Goal: Transaction & Acquisition: Purchase product/service

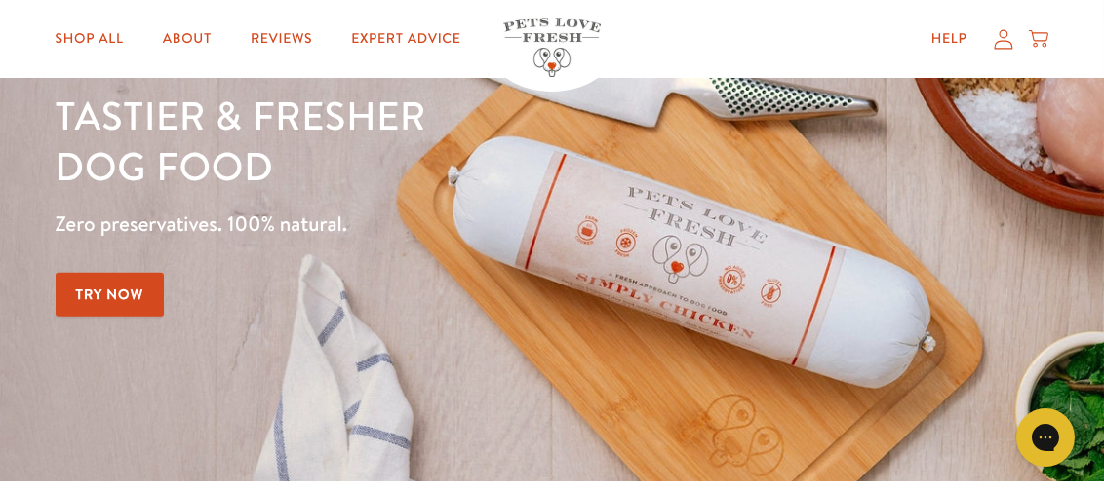
scroll to position [195, 0]
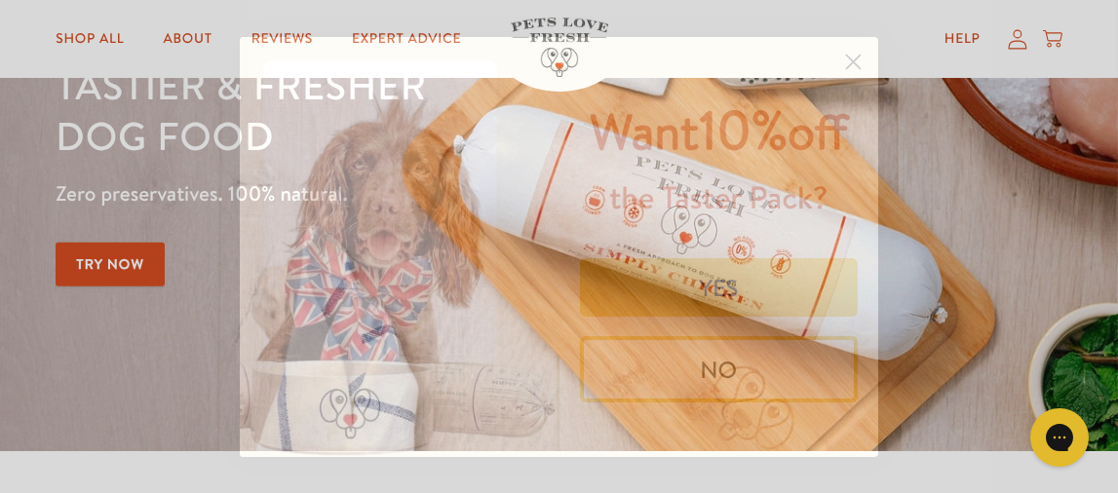
click at [96, 203] on div "Close dialog Want 10% off the Taster Pack? YES NO Submit" at bounding box center [559, 246] width 1118 height 493
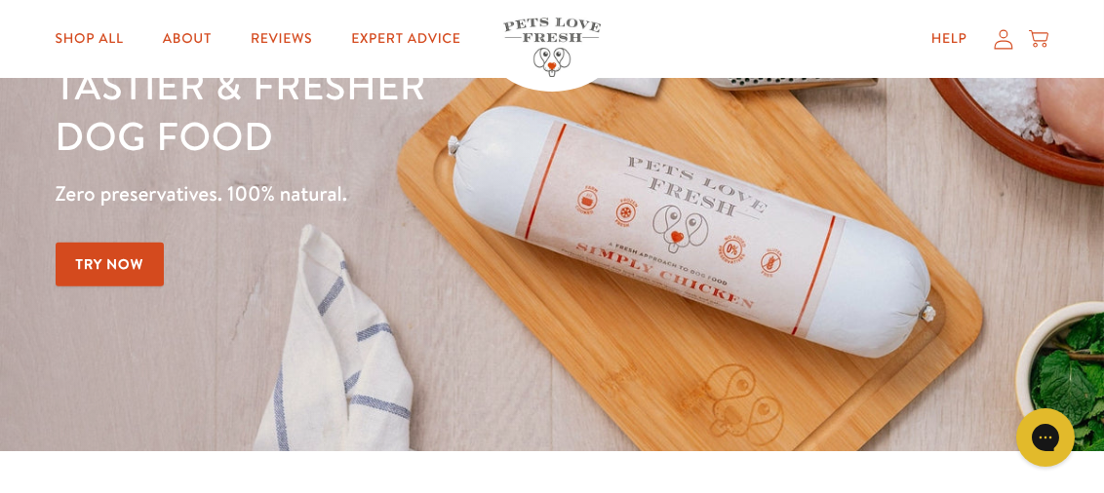
click at [99, 260] on link "Try Now" at bounding box center [110, 265] width 109 height 44
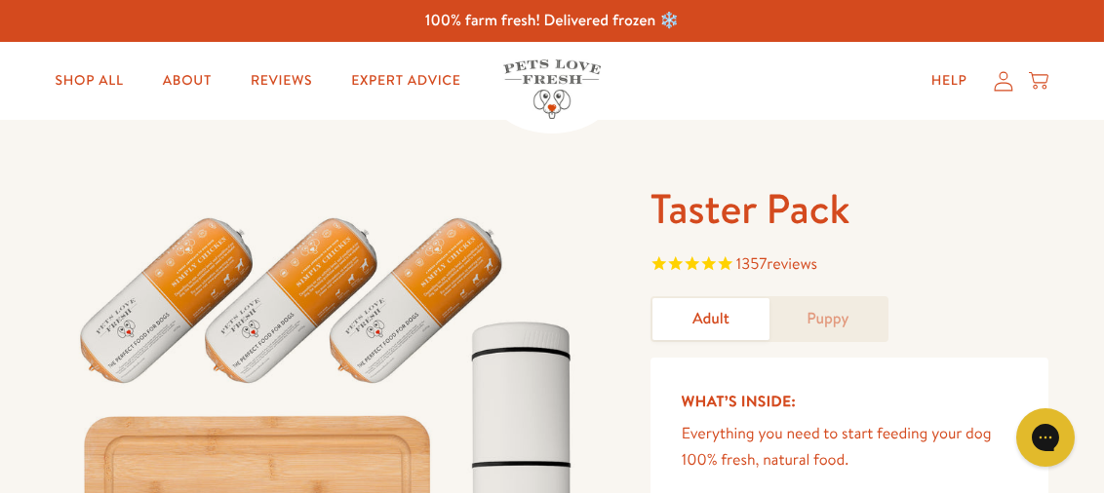
click at [704, 325] on link "Adult" at bounding box center [710, 319] width 117 height 42
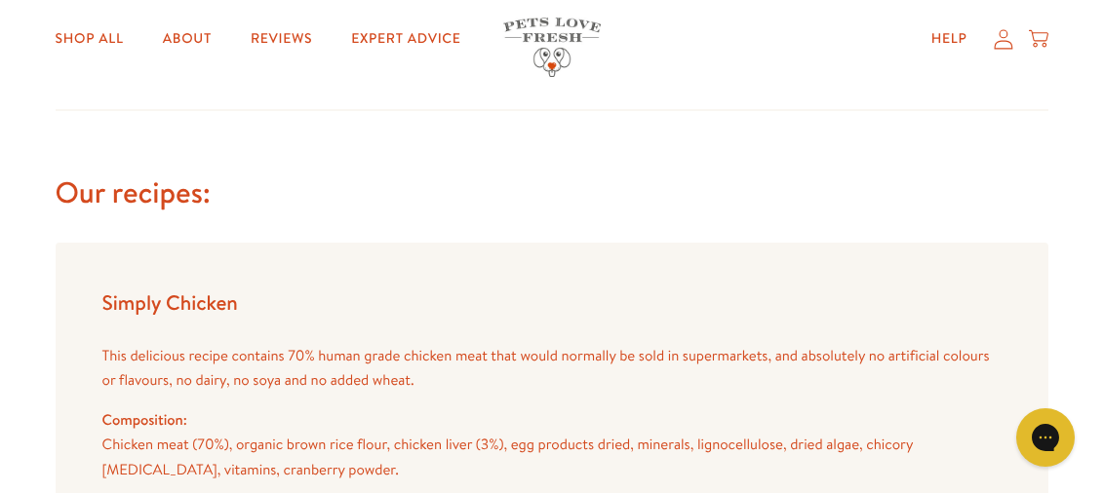
scroll to position [1170, 0]
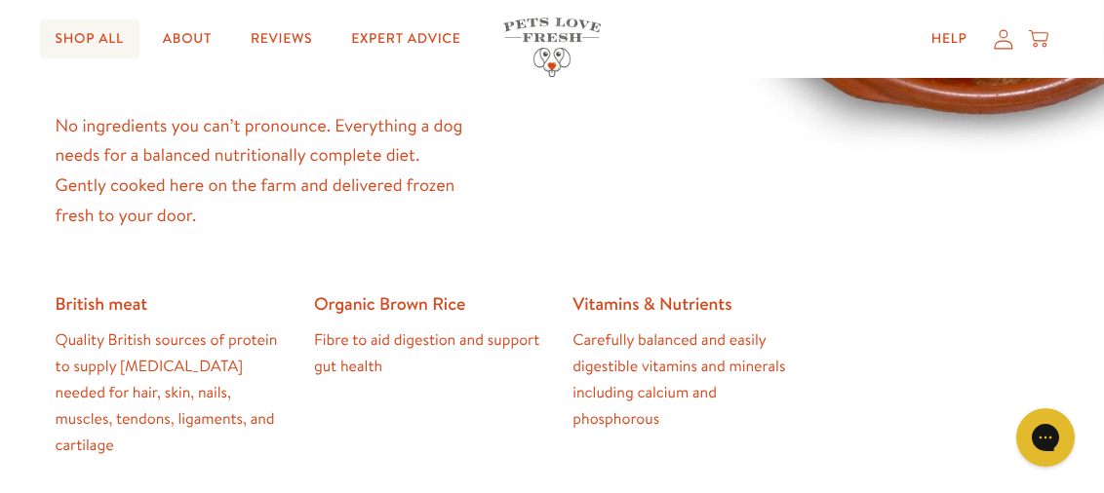
click at [92, 32] on link "Shop All" at bounding box center [89, 39] width 99 height 39
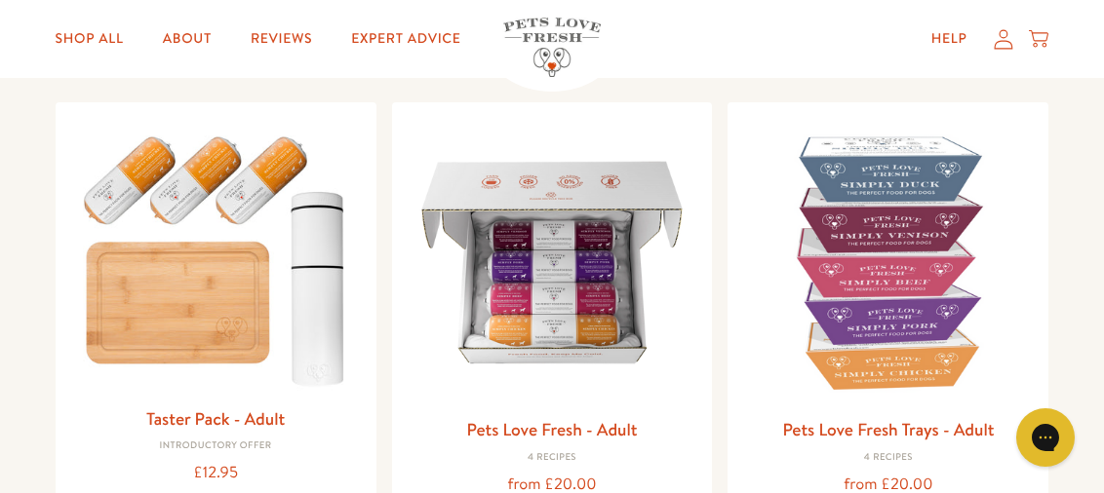
scroll to position [293, 0]
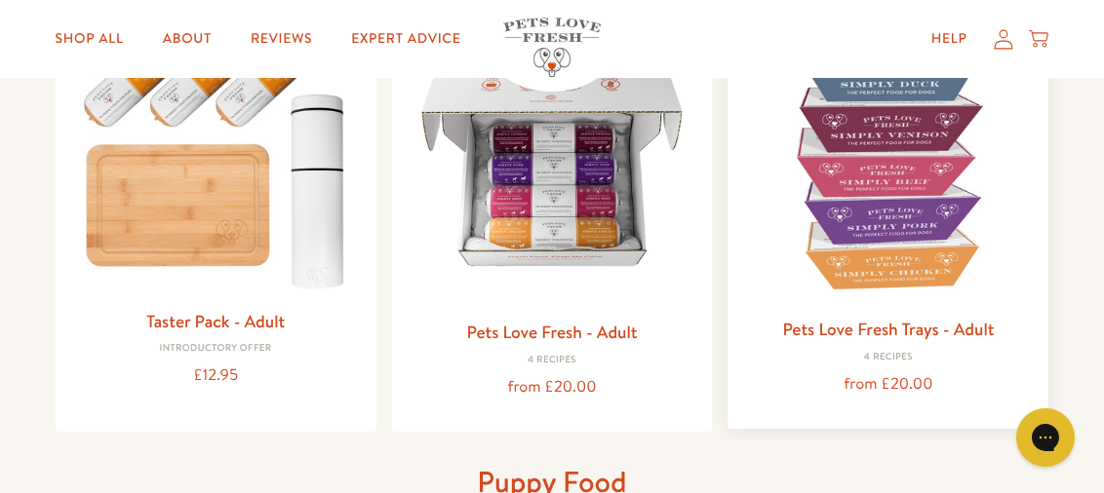
click at [916, 294] on img at bounding box center [888, 163] width 290 height 290
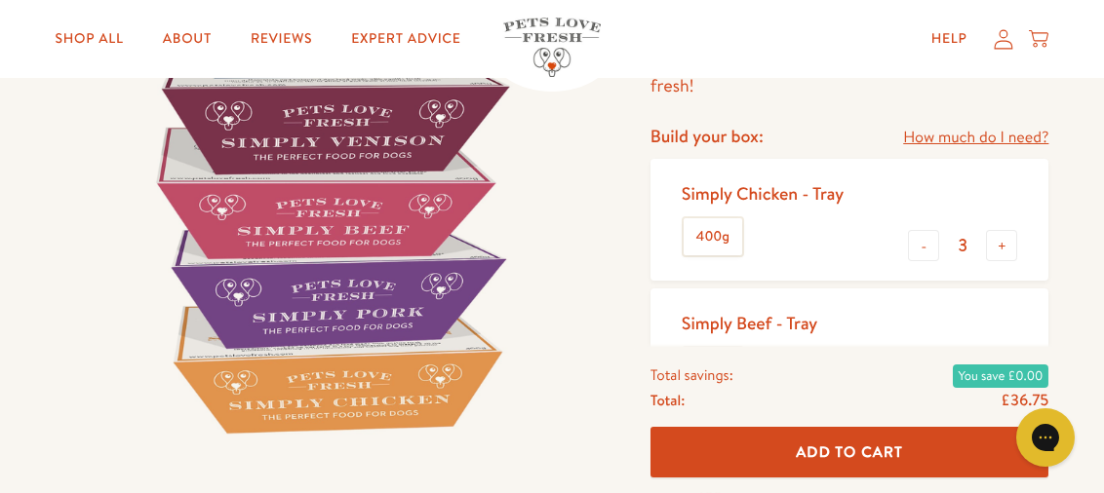
scroll to position [293, 0]
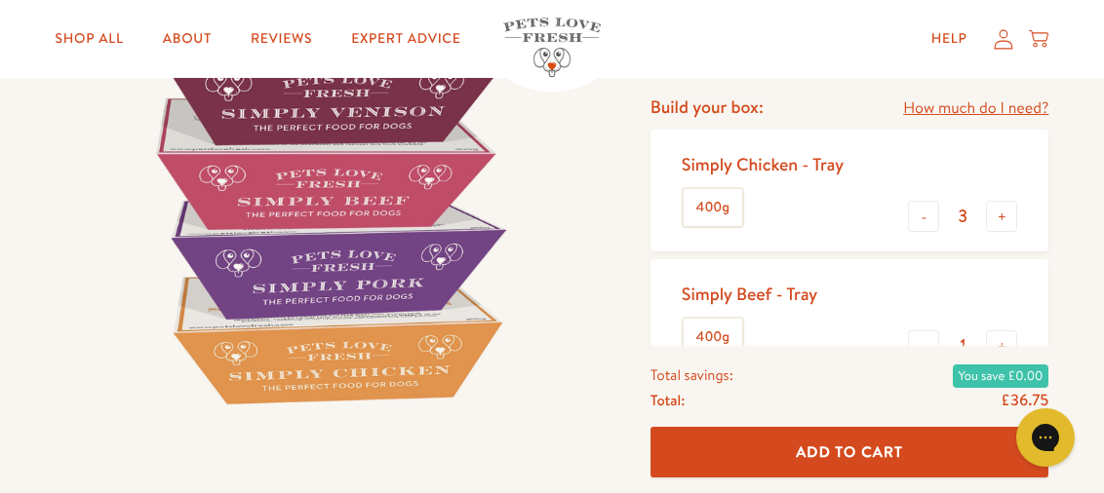
click at [709, 210] on label "400g" at bounding box center [713, 207] width 59 height 37
click at [0, 0] on input "400g" at bounding box center [0, 0] width 0 height 0
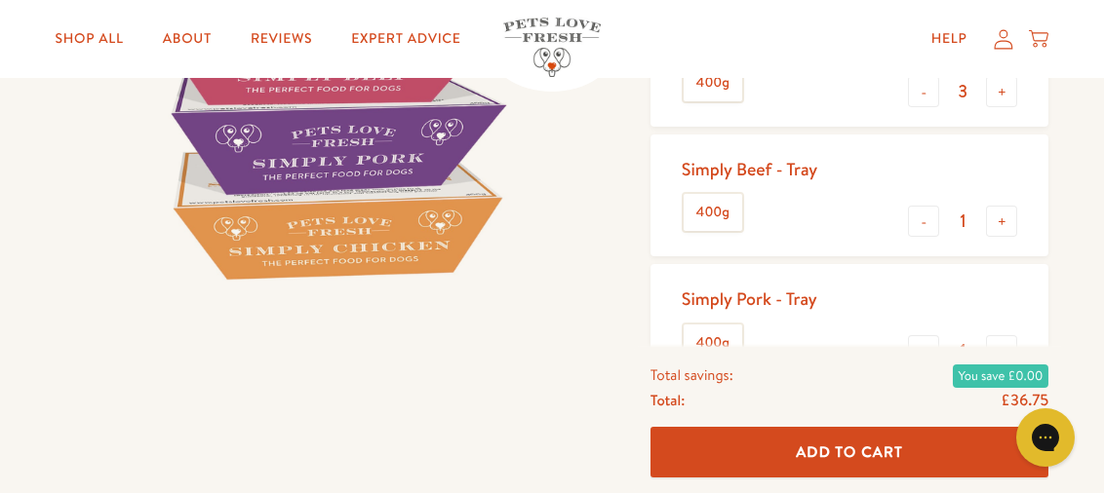
scroll to position [390, 0]
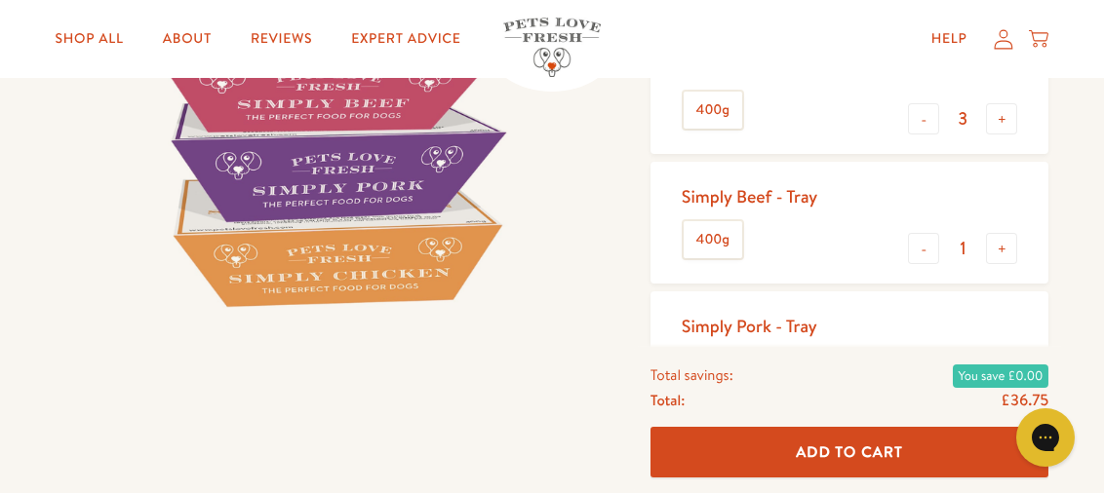
click at [718, 243] on label "400g" at bounding box center [713, 239] width 59 height 37
click at [0, 0] on input "400g" at bounding box center [0, 0] width 0 height 0
click at [963, 119] on input "3" at bounding box center [962, 118] width 47 height 21
click at [923, 123] on button "-" at bounding box center [923, 118] width 31 height 31
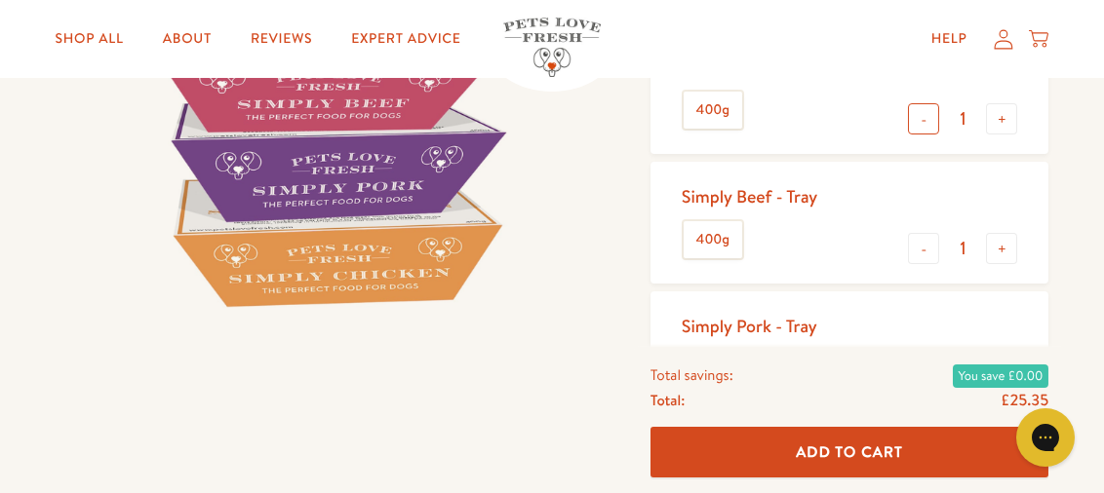
click at [927, 118] on button "-" at bounding box center [923, 118] width 31 height 31
type input "0"
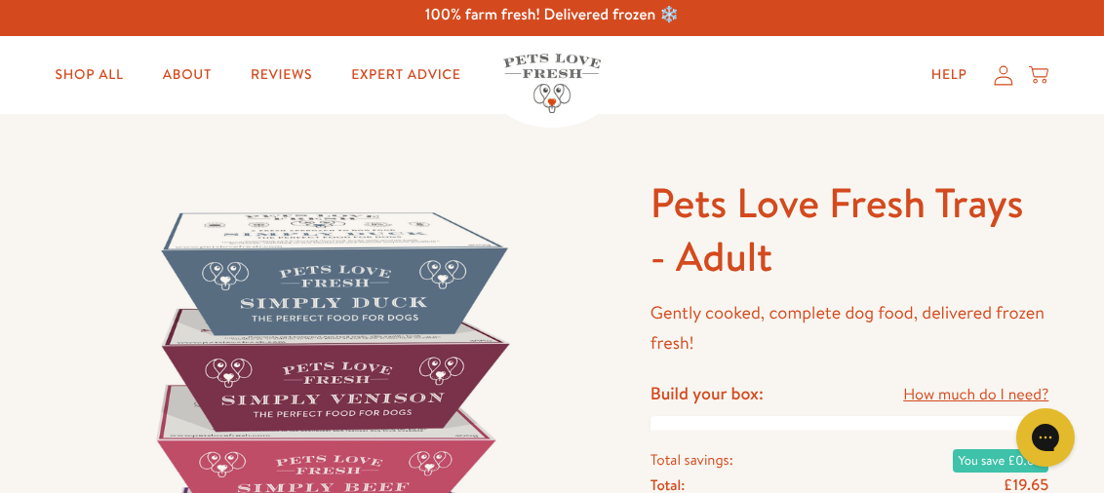
scroll to position [0, 0]
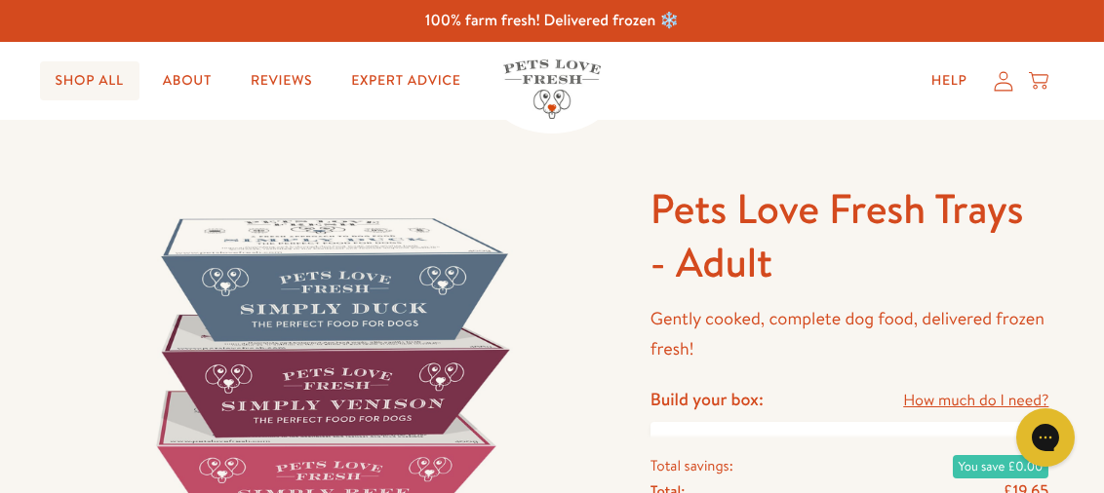
click at [89, 79] on link "Shop All" at bounding box center [89, 80] width 99 height 39
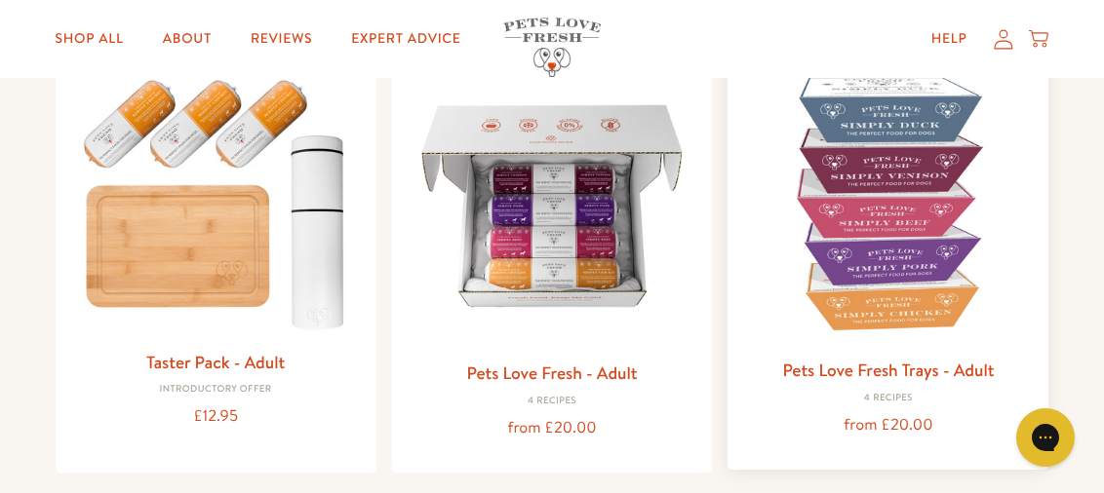
scroll to position [390, 0]
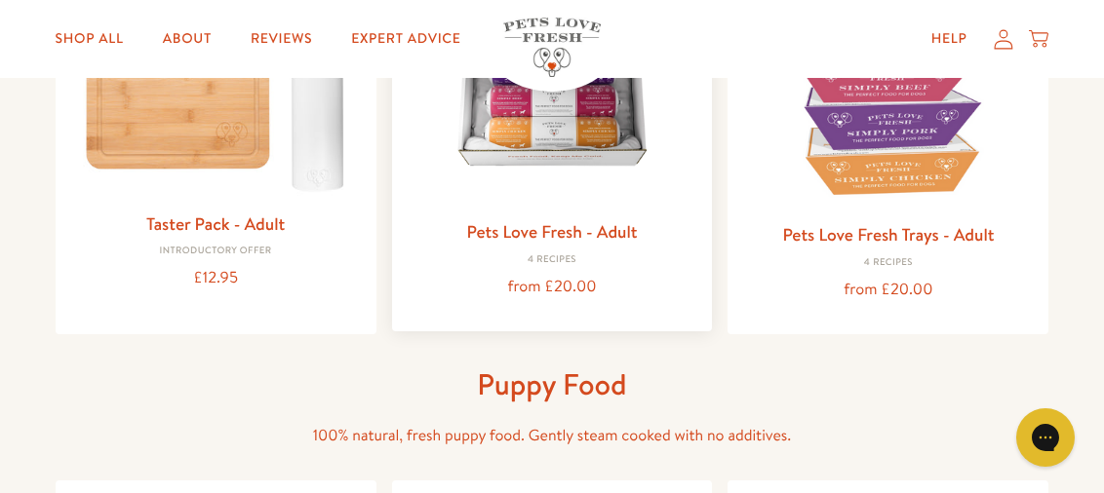
click at [558, 153] on img at bounding box center [553, 65] width 290 height 290
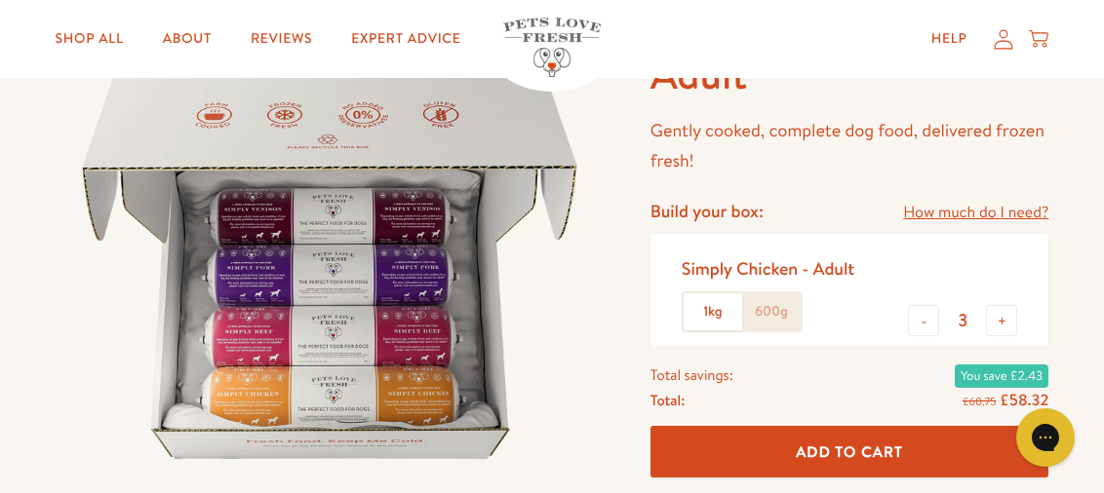
scroll to position [195, 0]
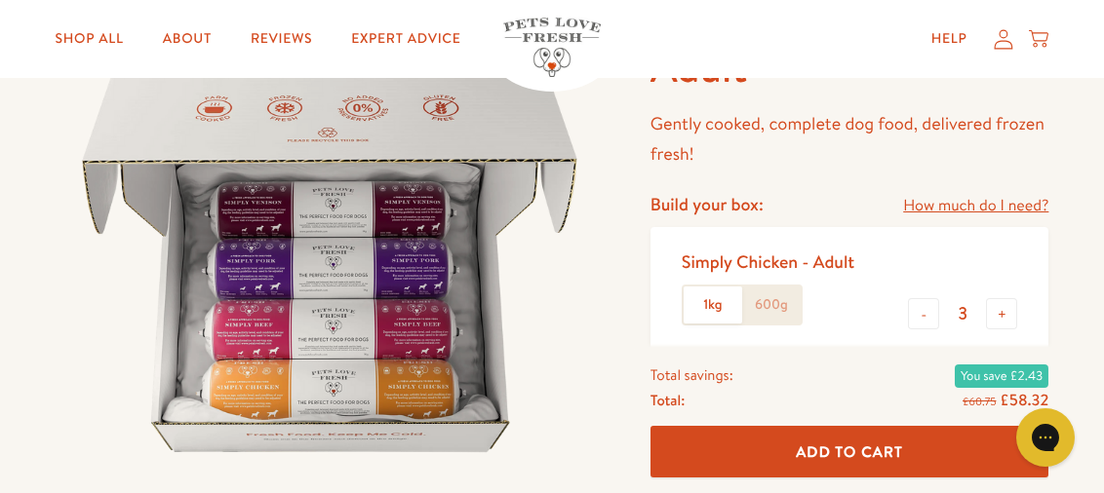
click at [721, 306] on label "1kg" at bounding box center [713, 305] width 59 height 37
click at [0, 0] on input "1kg" at bounding box center [0, 0] width 0 height 0
click at [926, 316] on button "-" at bounding box center [923, 313] width 31 height 31
type input "1"
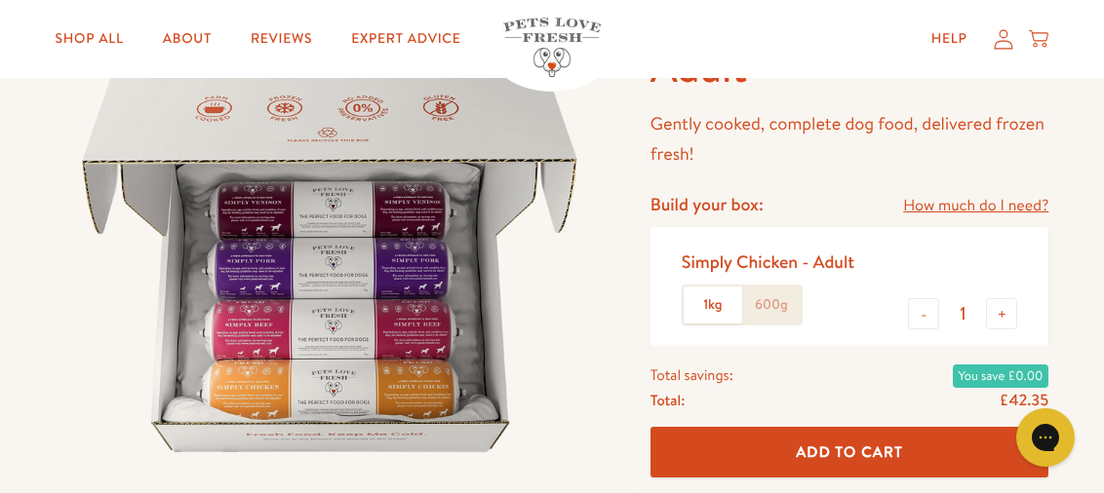
click at [767, 314] on label "600g" at bounding box center [771, 305] width 59 height 37
click at [0, 0] on input "600g" at bounding box center [0, 0] width 0 height 0
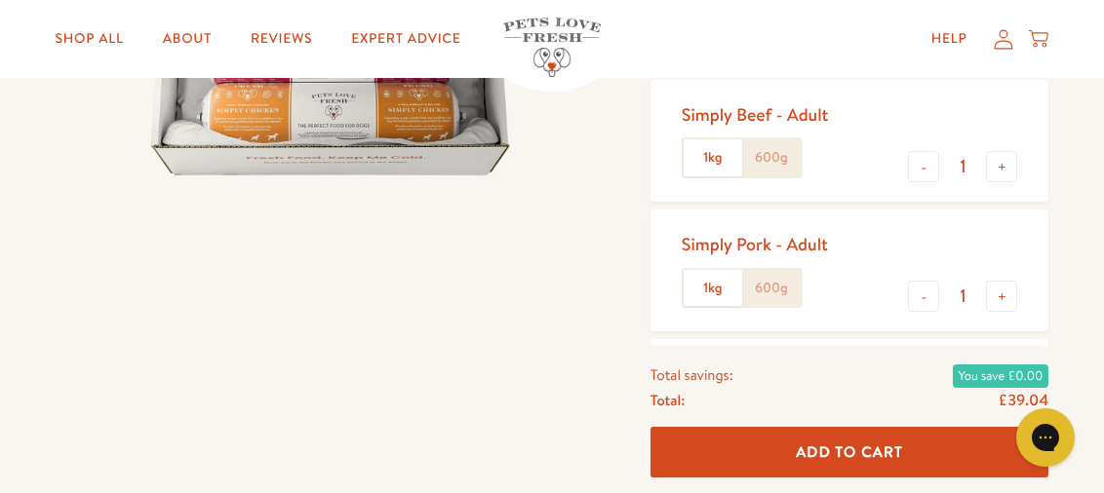
scroll to position [487, 0]
